Goal: Check status: Check status

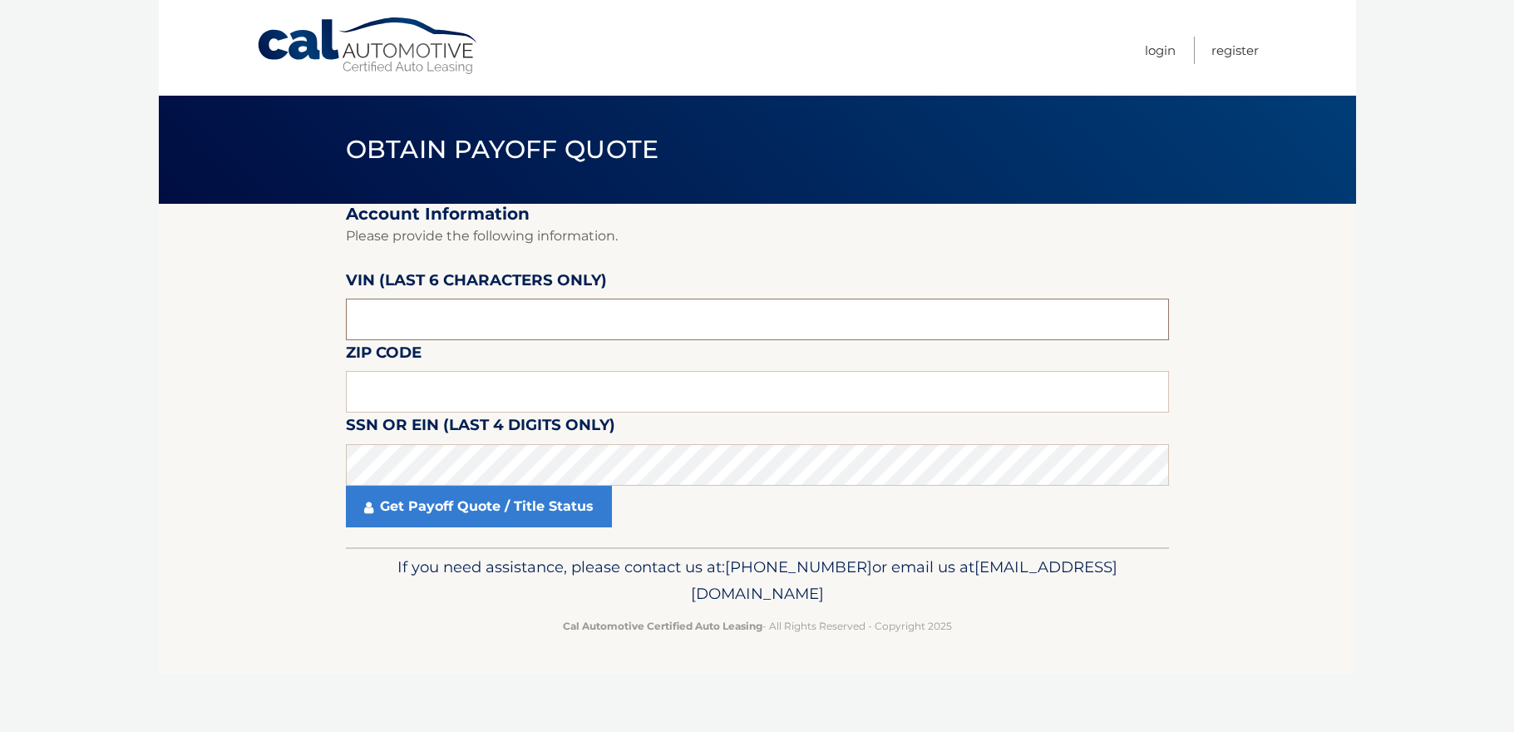
click at [639, 328] on input "text" at bounding box center [757, 319] width 823 height 42
type input "589094"
click at [529, 394] on input "text" at bounding box center [757, 392] width 823 height 42
type input "11753"
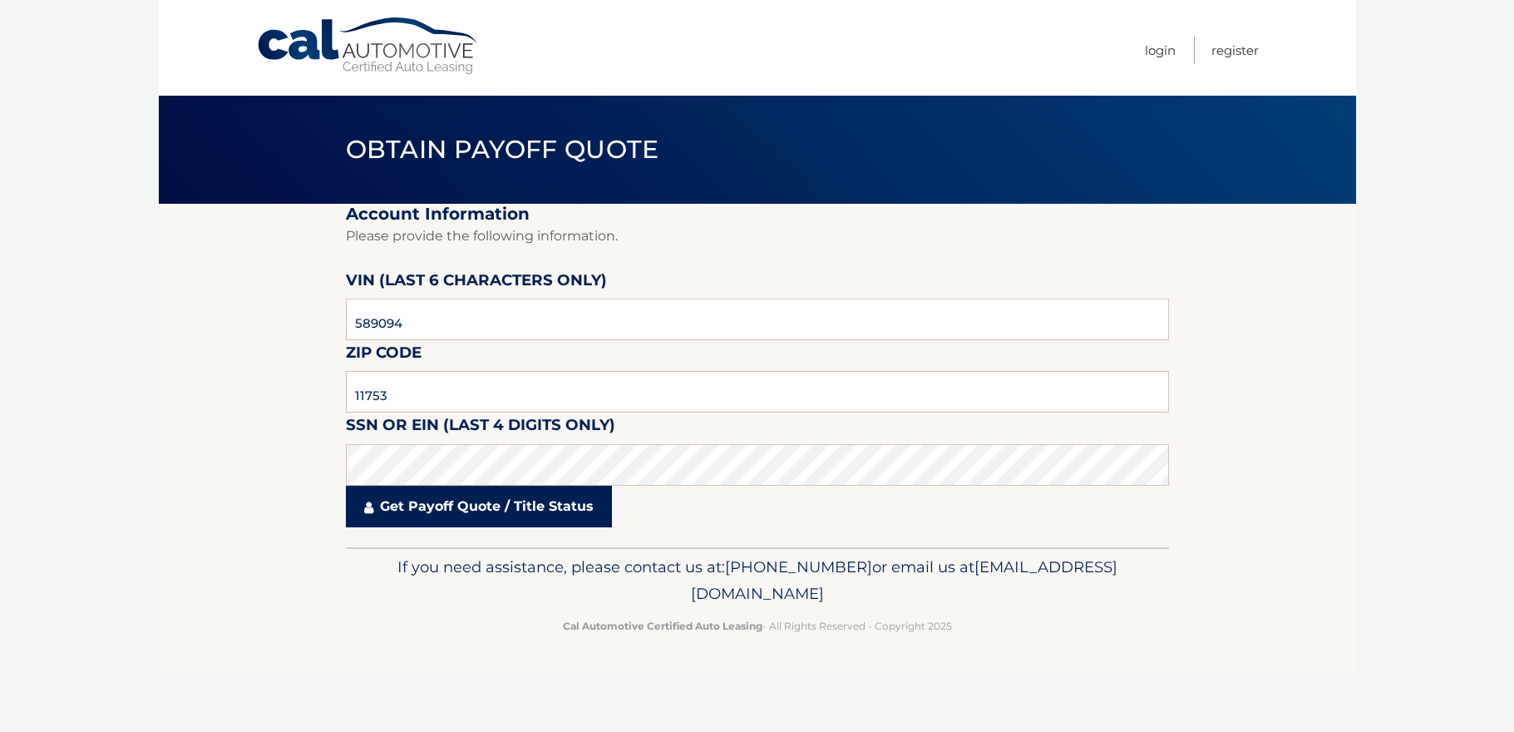
click at [519, 500] on link "Get Payoff Quote / Title Status" at bounding box center [479, 506] width 266 height 42
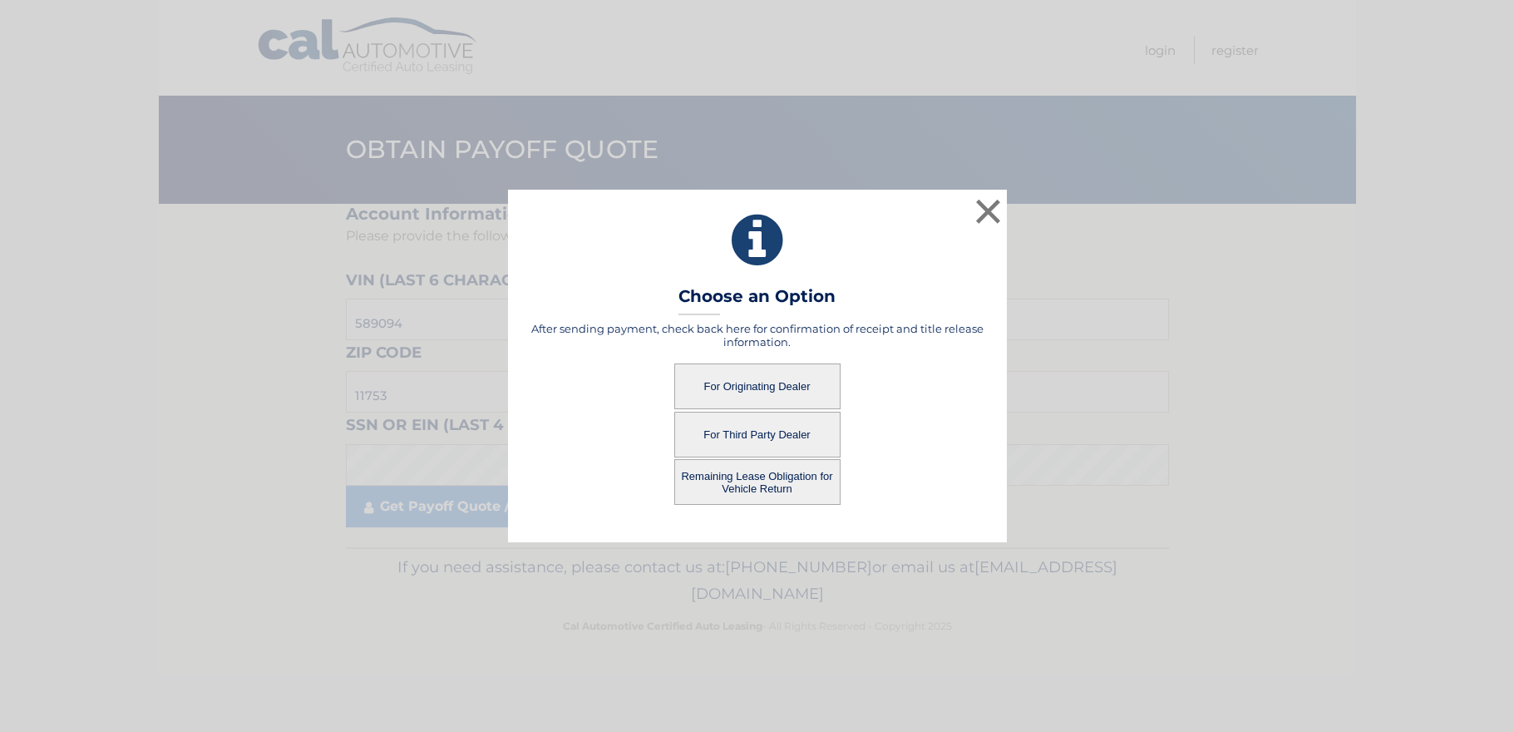
click at [772, 387] on button "For Originating Dealer" at bounding box center [757, 386] width 166 height 46
click at [748, 382] on button "For Originating Dealer" at bounding box center [757, 386] width 166 height 46
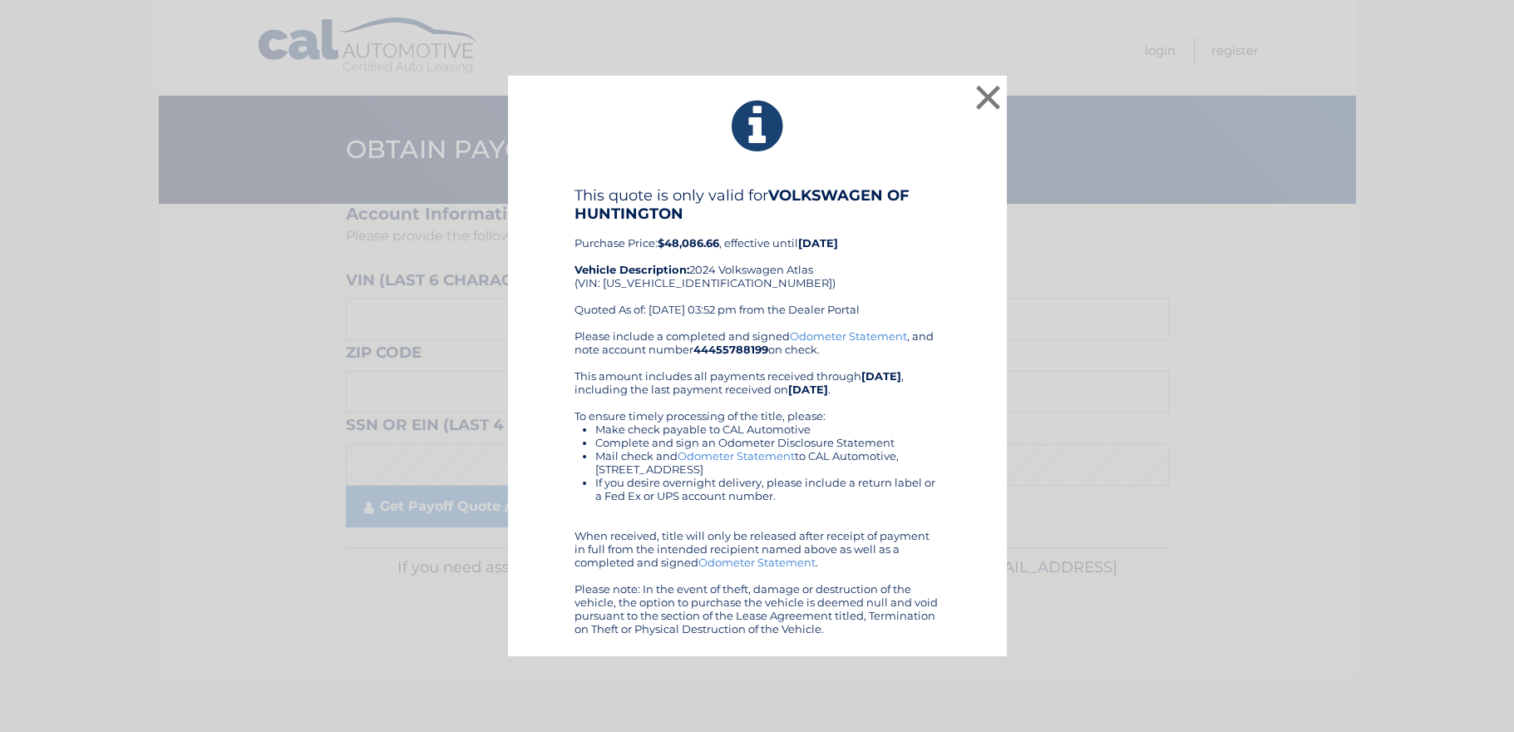
click at [692, 282] on div "This quote is only valid for VOLKSWAGEN OF HUNTINGTON Purchase Price: $48,086.6…" at bounding box center [757, 257] width 366 height 143
copy div "[US_VEHICLE_IDENTIFICATION_NUMBER]"
click at [931, 437] on li "Complete and sign an Odometer Disclosure Statement" at bounding box center [767, 442] width 345 height 13
